Goal: Task Accomplishment & Management: Use online tool/utility

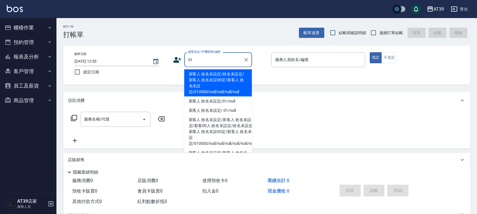
type input "新客人 姓名未設定/姓名未設定/新客人 姓名未設00定/新客人 姓名未設定/010000/null/null/null/null"
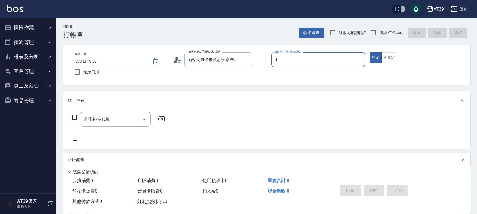
type input "1"
type button "true"
type input "NiNi-1"
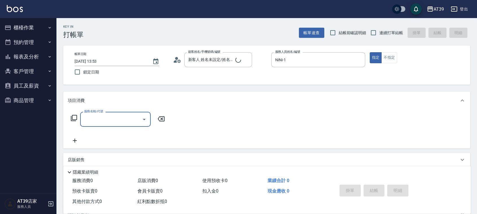
type input "新客人 姓名未設定/01/null"
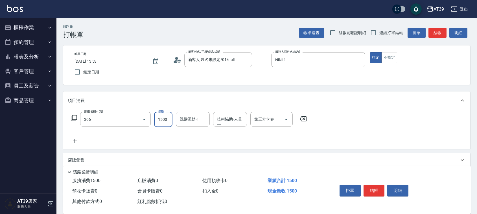
type input "離子燙(306)"
type input "4000"
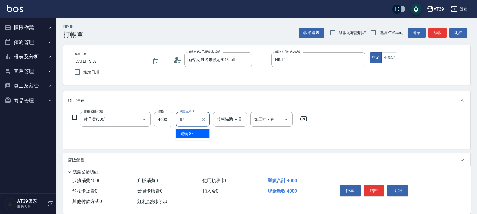
type input "饅頭-87"
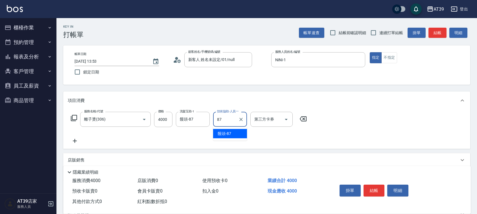
type input "饅頭-87"
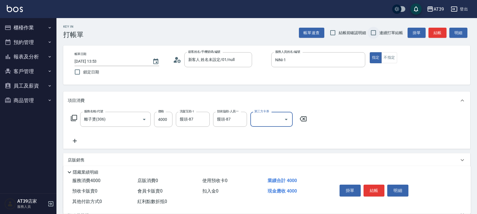
click at [374, 30] on input "連續打單結帳" at bounding box center [374, 33] width 12 height 12
checkbox input "true"
click at [438, 33] on button "結帳" at bounding box center [438, 33] width 18 height 10
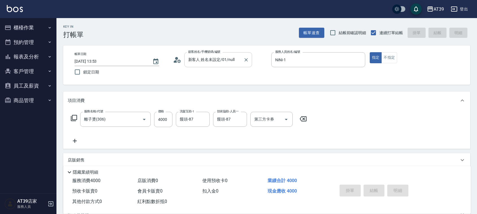
type input "[DATE] 14:57"
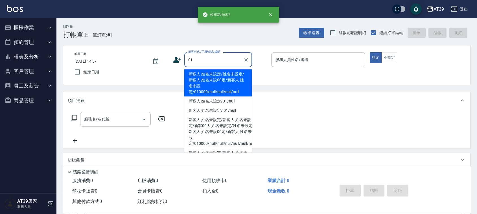
type input "新客人 姓名未設定/姓名未設定/新客人 姓名未設00定/新客人 姓名未設定/010000/null/null/null/null"
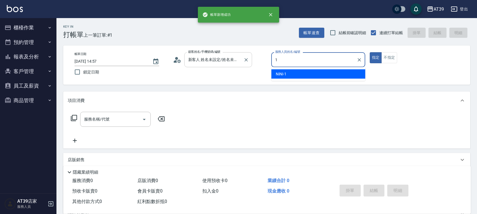
type input "NiNi-1"
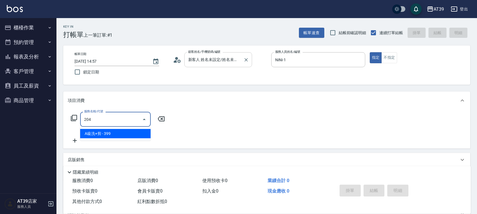
type input "A級洗+剪(204)"
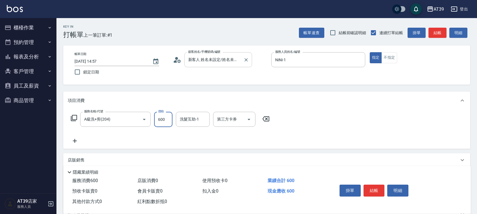
type input "600"
type input "饅頭-87"
click at [434, 36] on button "結帳" at bounding box center [438, 33] width 18 height 10
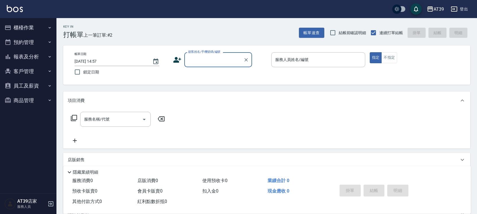
drag, startPoint x: 130, startPoint y: 30, endPoint x: 111, endPoint y: 27, distance: 19.3
click at [131, 30] on div "Key In 打帳單 上一筆訂單:#2 帳單速查 結帳前確認明細 連續打單結帳 掛單 結帳 明細" at bounding box center [263, 28] width 414 height 21
click at [51, 29] on icon "button" at bounding box center [49, 27] width 5 height 5
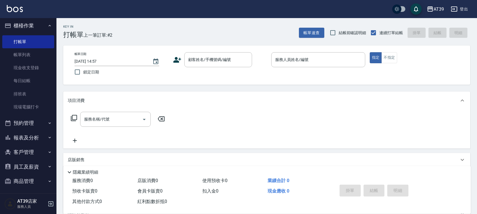
scroll to position [4, 0]
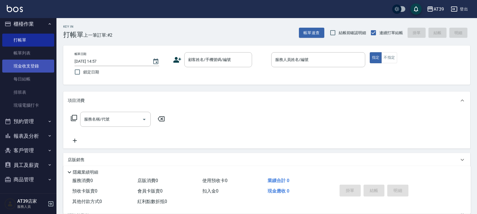
click at [36, 66] on link "現金收支登錄" at bounding box center [28, 66] width 52 height 13
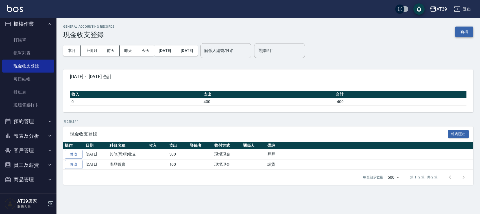
click at [462, 31] on button "新增" at bounding box center [464, 32] width 18 height 10
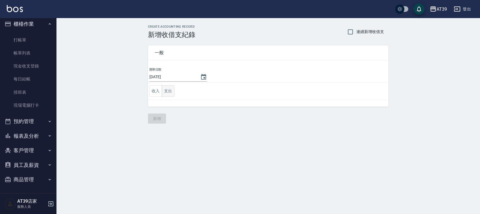
click at [170, 93] on button "支出" at bounding box center [168, 91] width 13 height 12
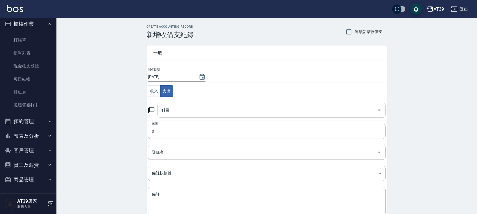
click at [184, 117] on div "科目" at bounding box center [272, 110] width 228 height 15
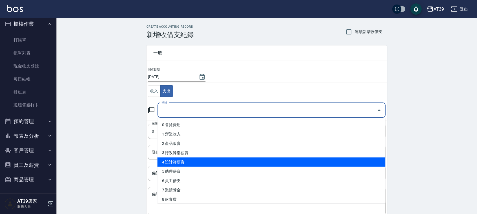
click at [202, 160] on li "4 設計師薪資" at bounding box center [272, 162] width 228 height 9
type input "4 設計師薪資"
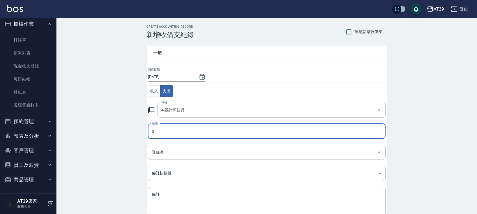
click at [188, 130] on input "0" at bounding box center [267, 131] width 238 height 15
click at [186, 133] on input "0" at bounding box center [267, 131] width 238 height 15
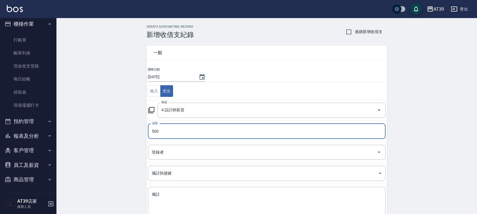
type input "500"
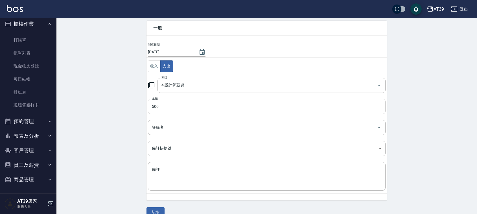
scroll to position [36, 0]
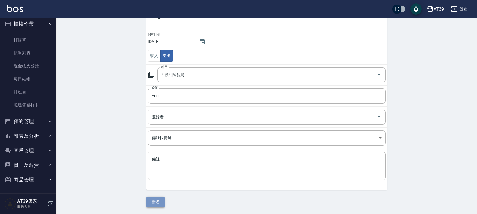
click at [157, 200] on button "新增" at bounding box center [156, 202] width 18 height 10
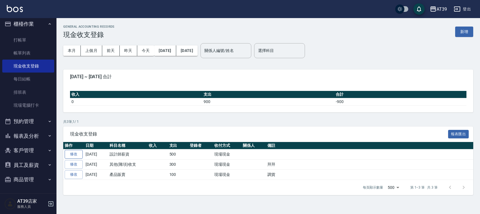
click at [77, 156] on link "修改" at bounding box center [74, 154] width 18 height 9
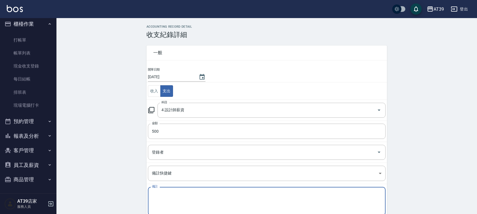
click at [186, 200] on textarea "備註" at bounding box center [267, 201] width 230 height 19
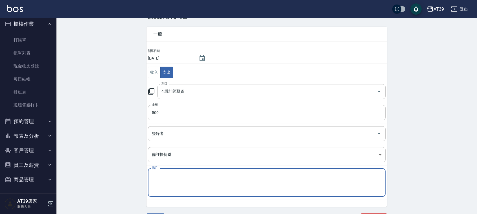
scroll to position [29, 0]
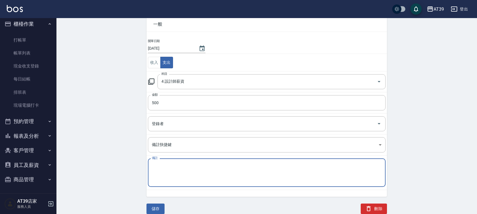
click at [163, 206] on button "儲存" at bounding box center [156, 209] width 18 height 10
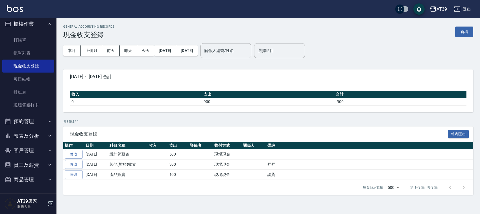
click at [36, 23] on button "櫃檯作業" at bounding box center [28, 24] width 52 height 15
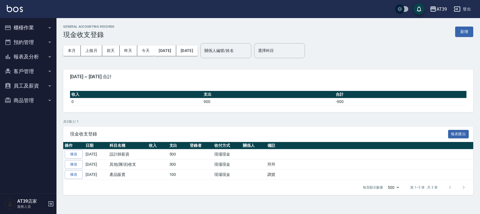
click at [39, 28] on button "櫃檯作業" at bounding box center [28, 27] width 52 height 15
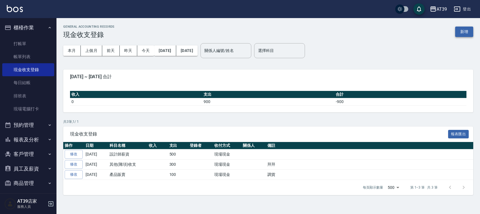
click at [470, 33] on button "新增" at bounding box center [464, 32] width 18 height 10
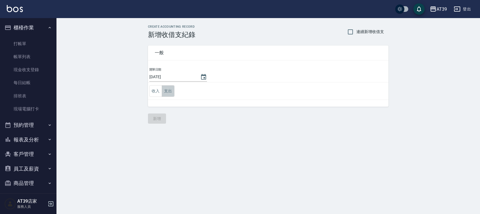
click at [167, 95] on button "支出" at bounding box center [168, 91] width 13 height 12
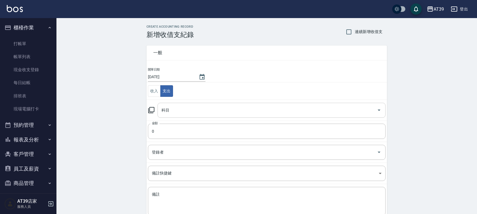
click at [182, 112] on input "科目" at bounding box center [267, 110] width 215 height 10
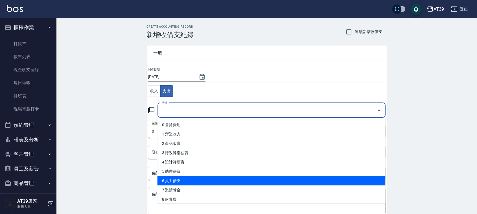
click at [194, 181] on li "6 員工借支" at bounding box center [272, 180] width 228 height 9
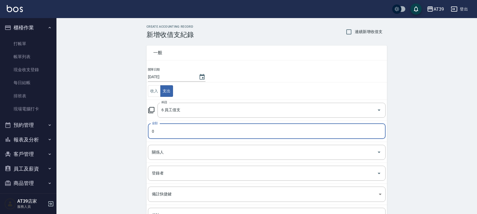
type input "6 員工借支"
click at [202, 132] on input "0" at bounding box center [267, 131] width 238 height 15
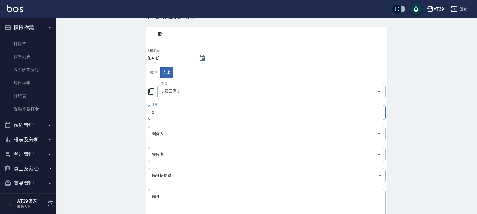
scroll to position [35, 0]
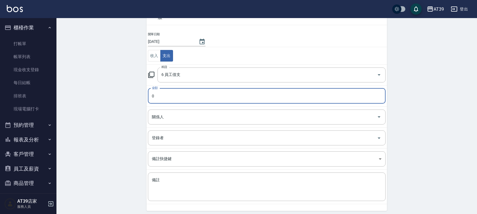
click at [194, 102] on input "0" at bounding box center [267, 95] width 238 height 15
type input "460"
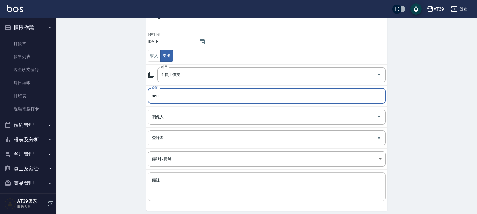
click at [199, 179] on textarea "備註" at bounding box center [267, 186] width 230 height 19
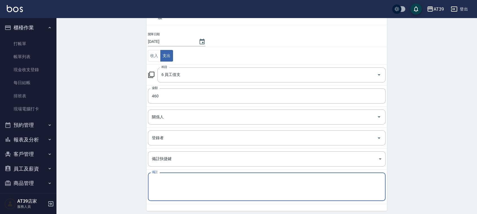
click at [179, 130] on td "登錄者 登錄者" at bounding box center [267, 138] width 241 height 21
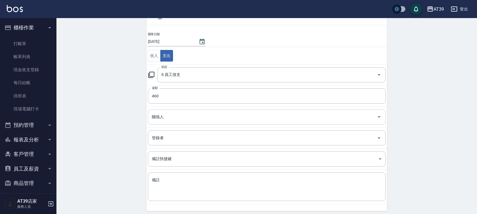
click at [180, 123] on div "關係人" at bounding box center [267, 117] width 238 height 15
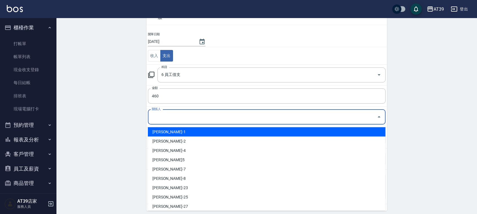
click at [182, 134] on li "陳玉伶-1" at bounding box center [267, 131] width 238 height 9
type input "陳玉伶-1"
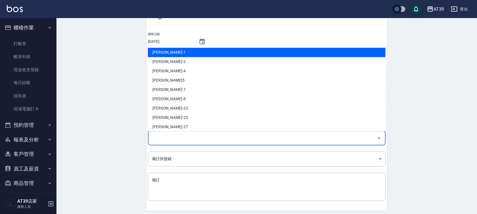
click at [176, 137] on input "登錄者" at bounding box center [263, 138] width 224 height 10
click at [191, 47] on ul "陳玉伶-1 楊舒馨-2 林思宇-4 張愷兒-5 黃子庭-7 邱郁筑-8 陳孝恩-23 林偉倫-25 張郁馨-27 葉家卉-30 方彩姿-34 洪慈恩-39 巫…" at bounding box center [267, 88] width 238 height 86
click at [193, 55] on li "陳玉伶-1" at bounding box center [267, 52] width 238 height 9
type input "陳玉伶-1"
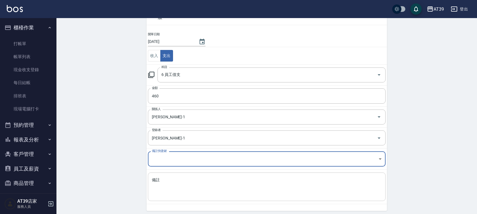
click at [173, 186] on textarea "備註" at bounding box center [267, 186] width 230 height 19
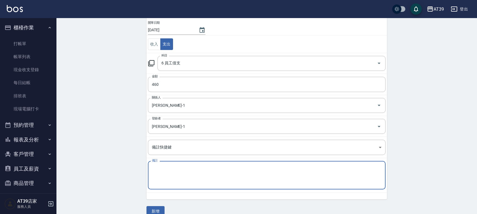
scroll to position [56, 0]
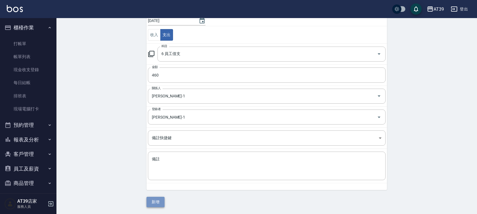
click at [155, 203] on button "新增" at bounding box center [156, 202] width 18 height 10
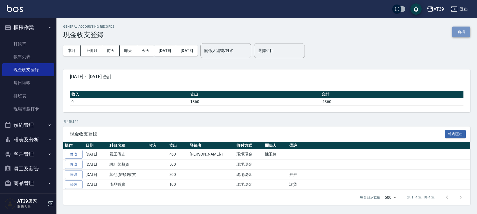
click at [458, 29] on button "新增" at bounding box center [461, 32] width 18 height 10
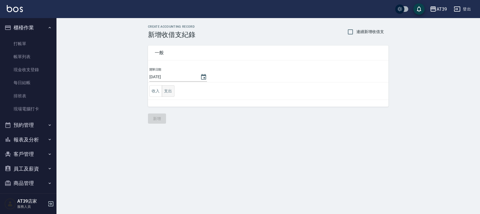
click at [164, 93] on button "支出" at bounding box center [168, 91] width 13 height 12
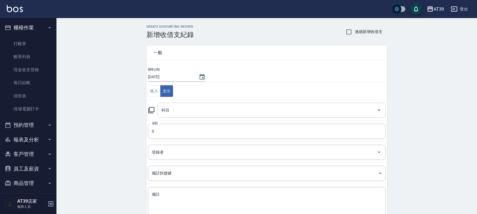
click at [183, 116] on div "科目" at bounding box center [272, 110] width 228 height 15
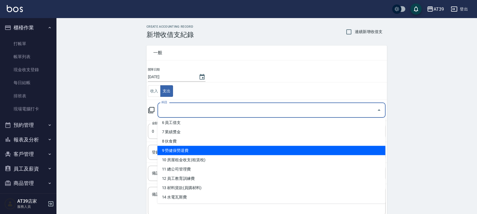
scroll to position [71, 0]
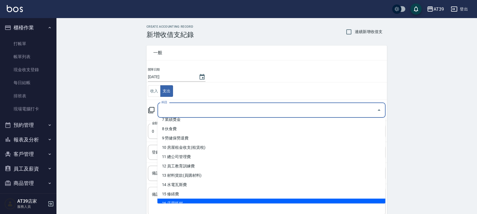
click at [186, 201] on li "16 店用耗材" at bounding box center [272, 203] width 228 height 9
type input "16 店用耗材"
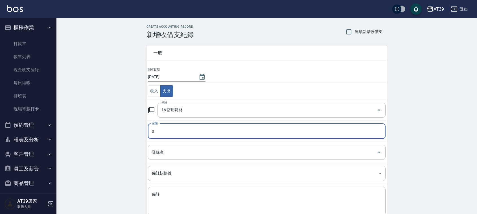
click at [186, 133] on input "0" at bounding box center [267, 131] width 238 height 15
click at [188, 132] on input "0" at bounding box center [267, 131] width 238 height 15
click at [188, 129] on input "0" at bounding box center [267, 131] width 238 height 15
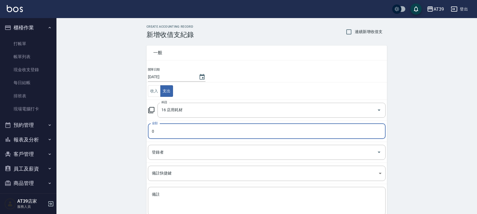
click at [189, 130] on input "0" at bounding box center [267, 131] width 238 height 15
type input "1280"
click at [209, 194] on textarea "備註" at bounding box center [267, 201] width 230 height 19
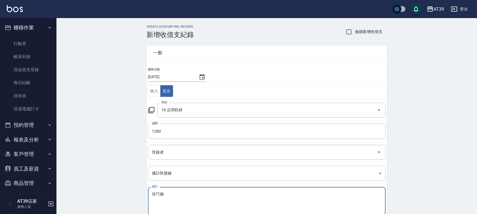
click at [171, 194] on textarea "倍巧施" at bounding box center [267, 201] width 230 height 19
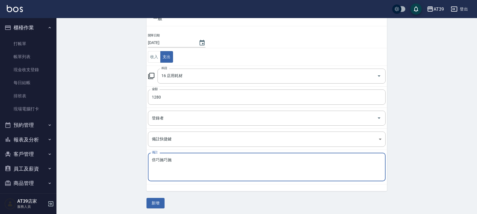
scroll to position [36, 0]
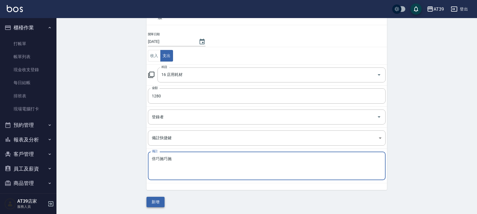
type textarea "倍巧施巧施"
click at [157, 206] on button "新增" at bounding box center [156, 202] width 18 height 10
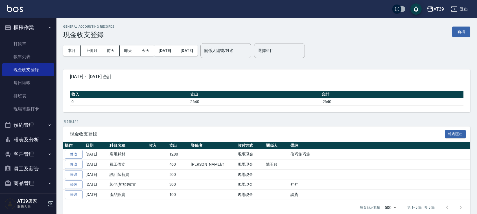
click at [22, 9] on img at bounding box center [15, 8] width 16 height 7
